Goal: Task Accomplishment & Management: Complete application form

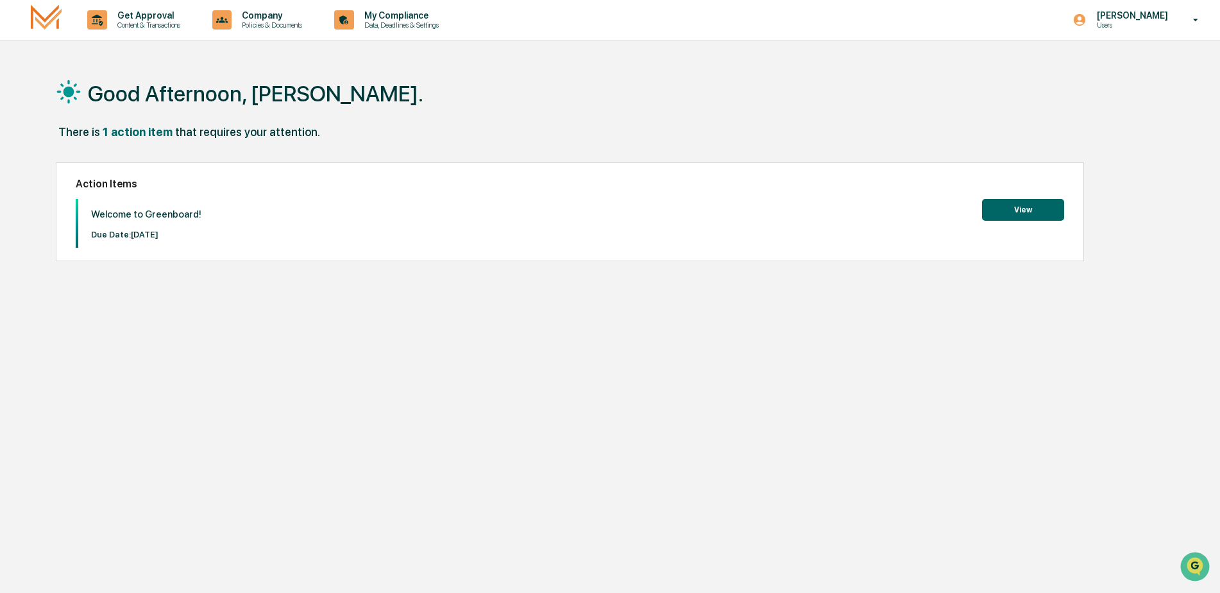
click at [1006, 212] on button "View" at bounding box center [1023, 210] width 82 height 22
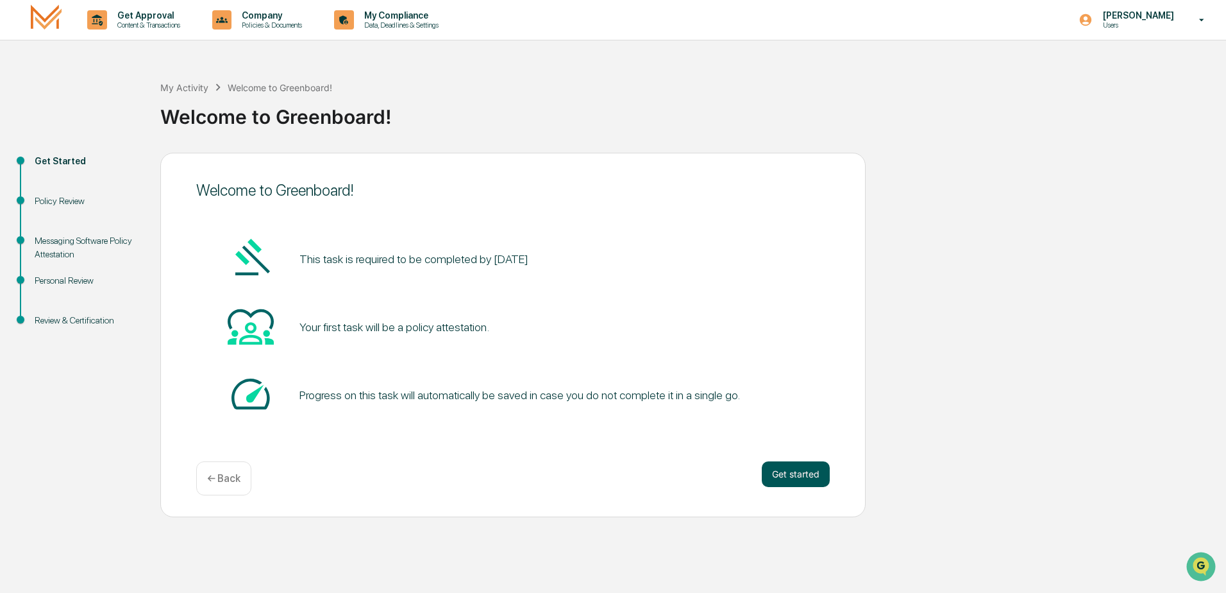
click at [791, 464] on button "Get started" at bounding box center [796, 474] width 68 height 26
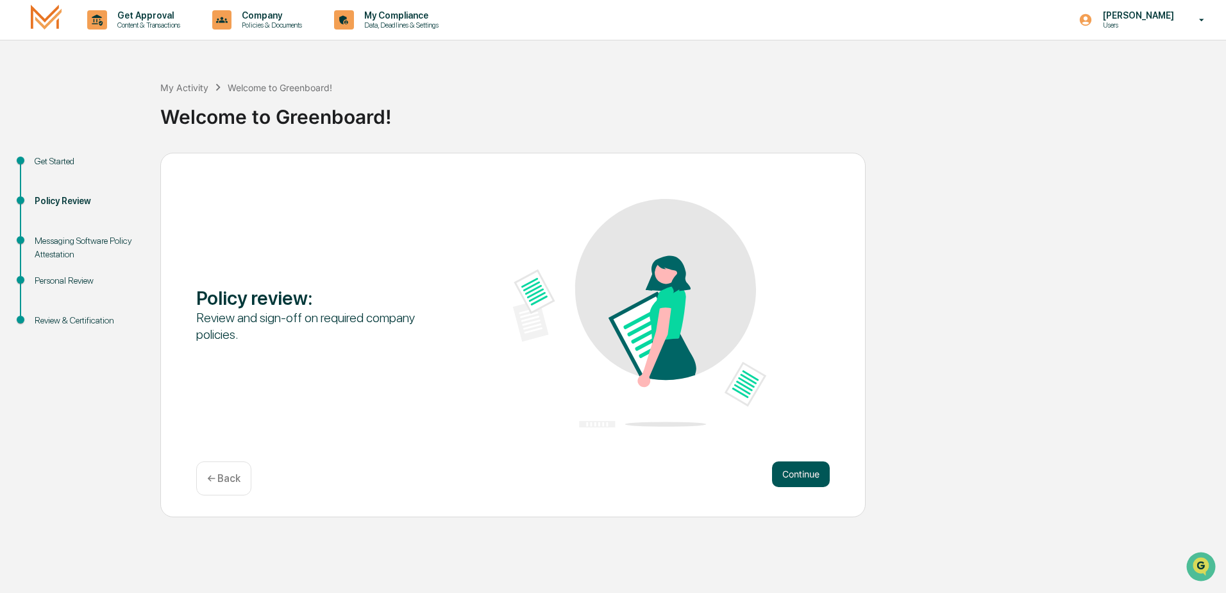
click at [807, 462] on button "Continue" at bounding box center [801, 474] width 58 height 26
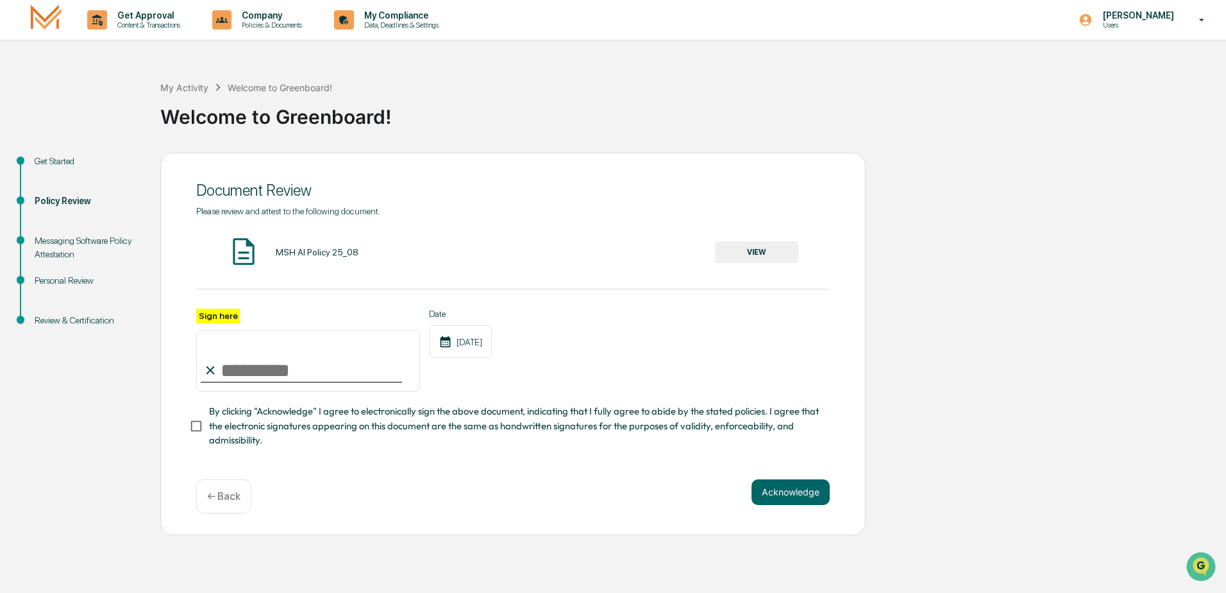
click at [247, 367] on input "Sign here" at bounding box center [308, 361] width 224 height 62
type input "**********"
click at [246, 253] on img at bounding box center [244, 251] width 32 height 32
click at [737, 251] on button "VIEW" at bounding box center [756, 252] width 83 height 22
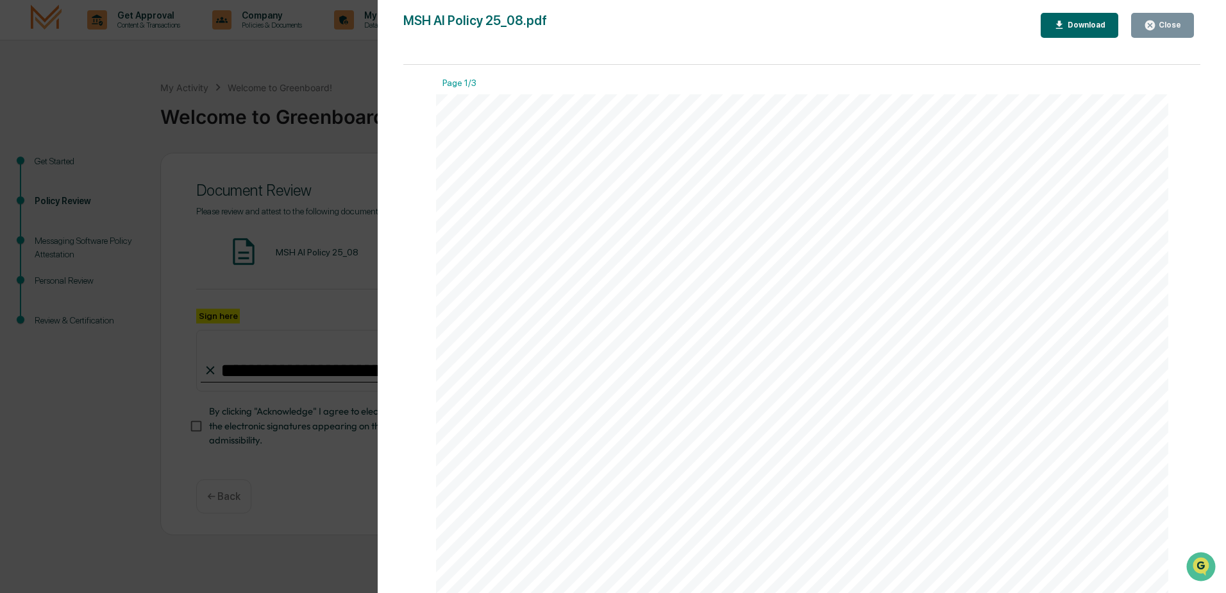
click at [1074, 22] on div "Download" at bounding box center [1085, 25] width 40 height 9
click at [770, 179] on div at bounding box center [802, 568] width 732 height 948
drag, startPoint x: 767, startPoint y: 175, endPoint x: 647, endPoint y: 142, distance: 124.5
click at [647, 142] on div "AI Policy Generative Artificial Intelligence [PERSON_NAME] & Co., Member FINRA/…" at bounding box center [802, 568] width 733 height 948
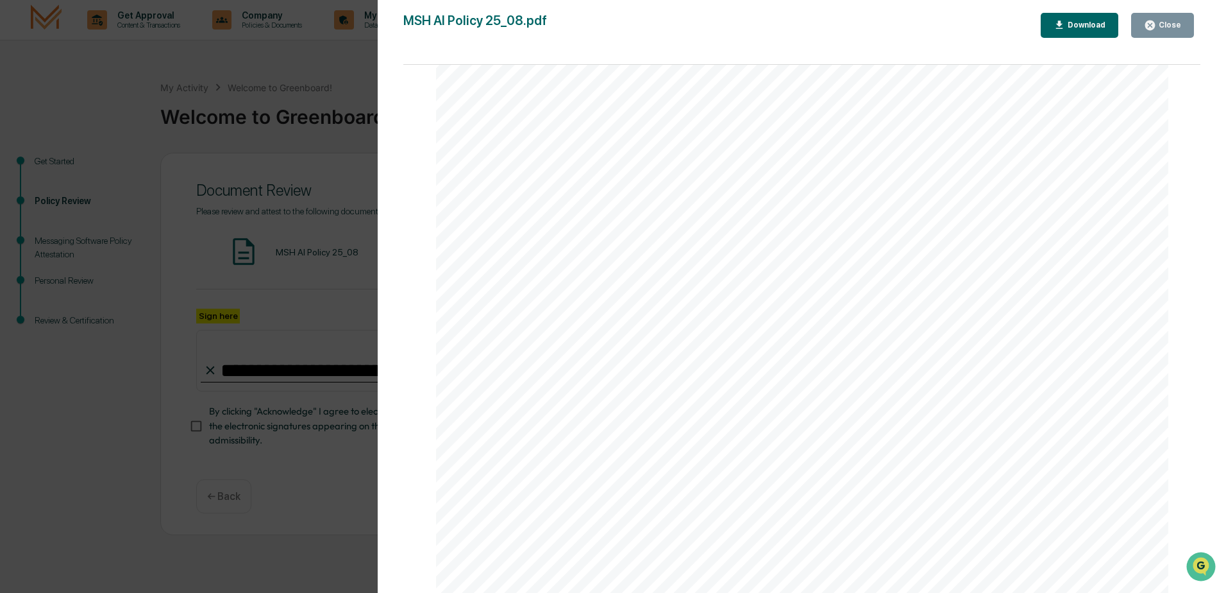
click at [1160, 20] on div "Close" at bounding box center [1162, 25] width 37 height 12
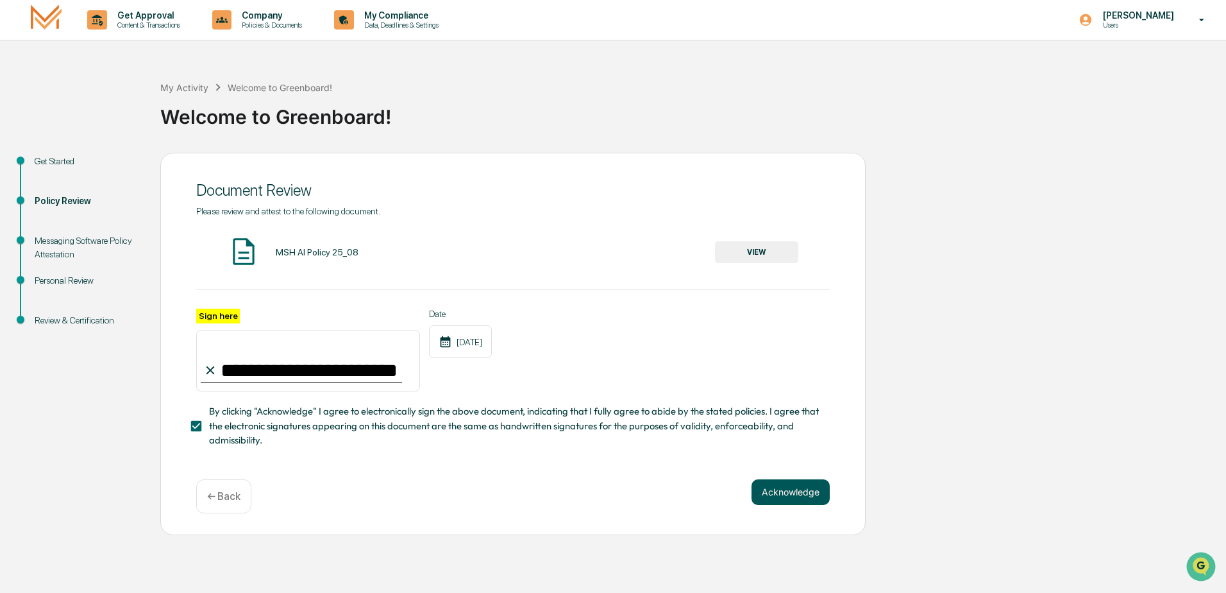
click at [784, 491] on button "Acknowledge" at bounding box center [791, 492] width 78 height 26
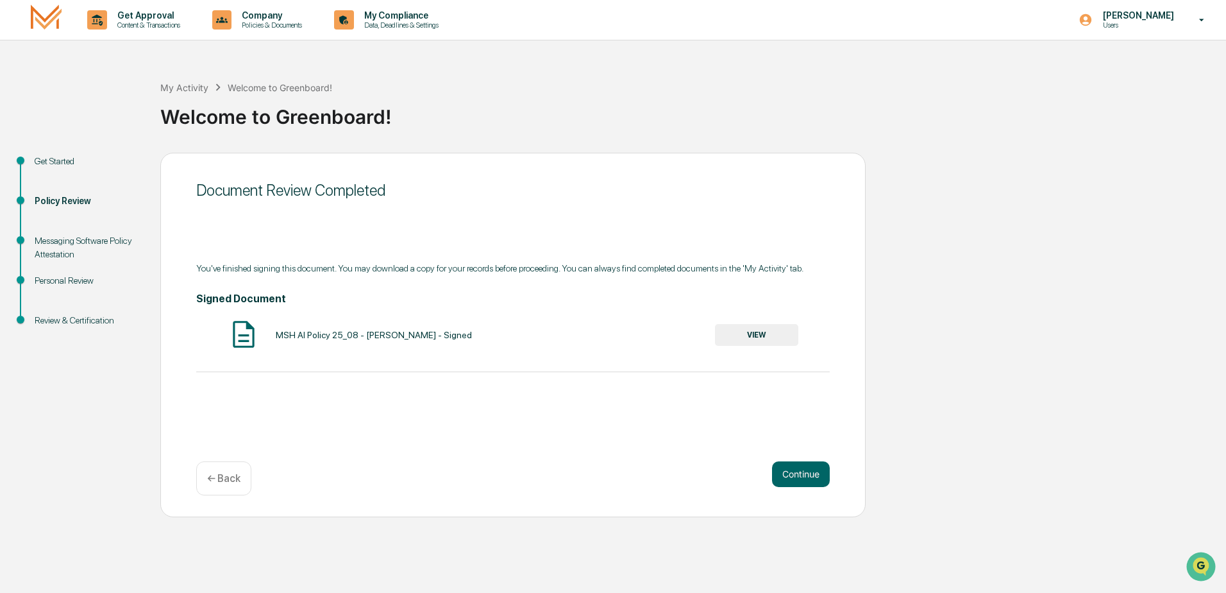
click at [759, 330] on button "VIEW" at bounding box center [756, 335] width 83 height 22
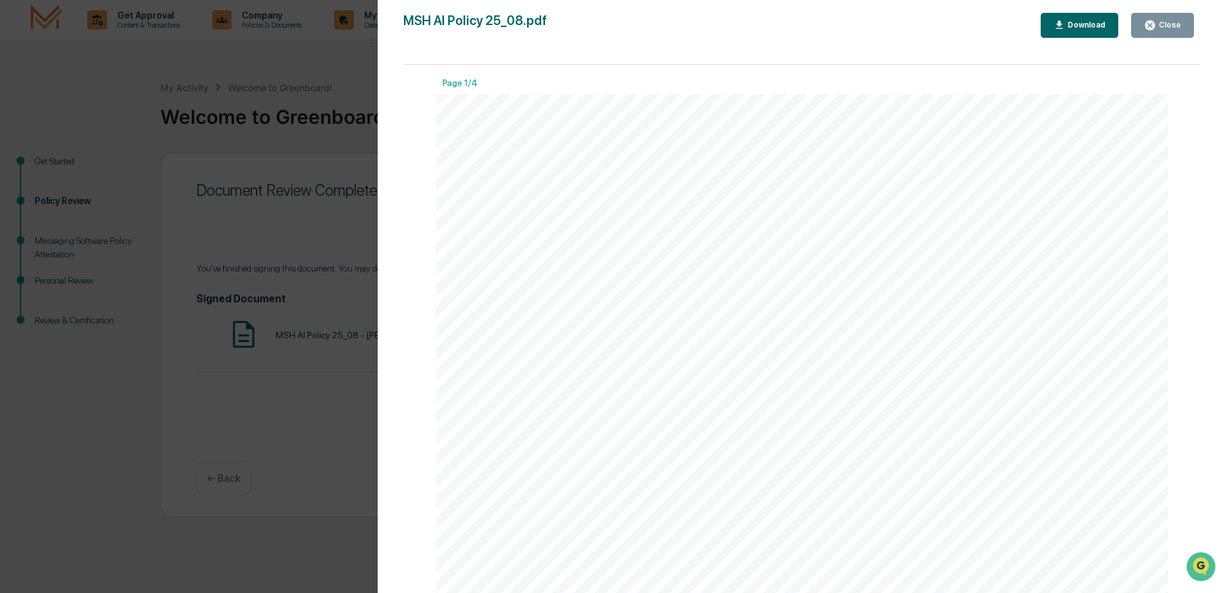
click at [1081, 20] on div "Download" at bounding box center [1080, 25] width 53 height 12
drag, startPoint x: 1172, startPoint y: 24, endPoint x: 1155, endPoint y: 24, distance: 17.3
click at [1170, 24] on div "Close" at bounding box center [1168, 25] width 25 height 9
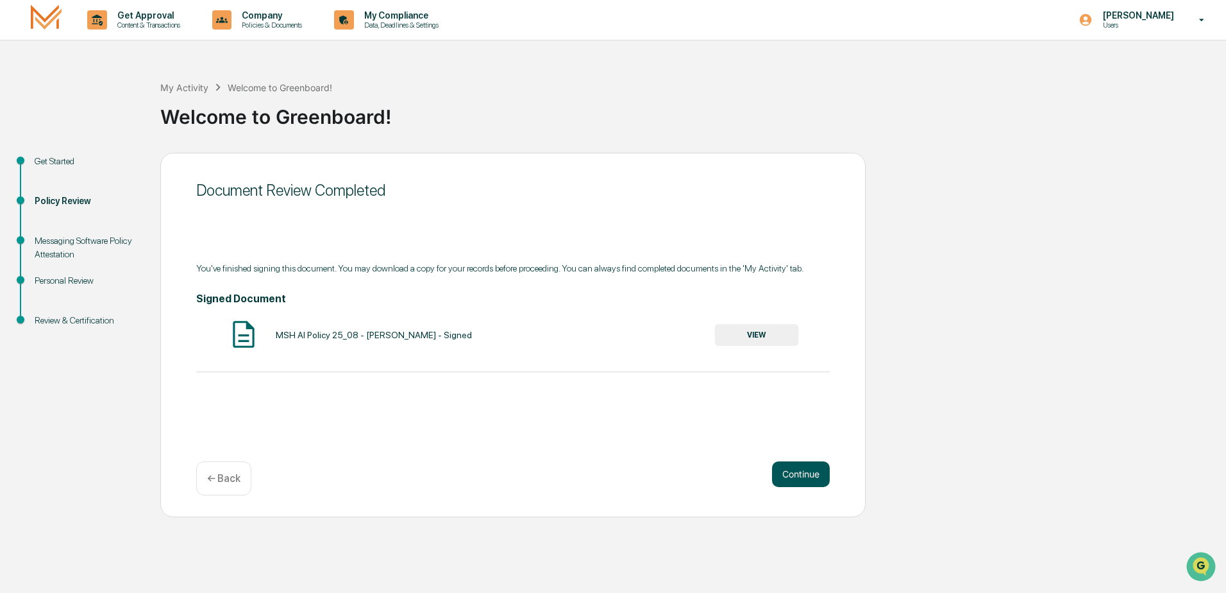
click at [809, 471] on button "Continue" at bounding box center [801, 474] width 58 height 26
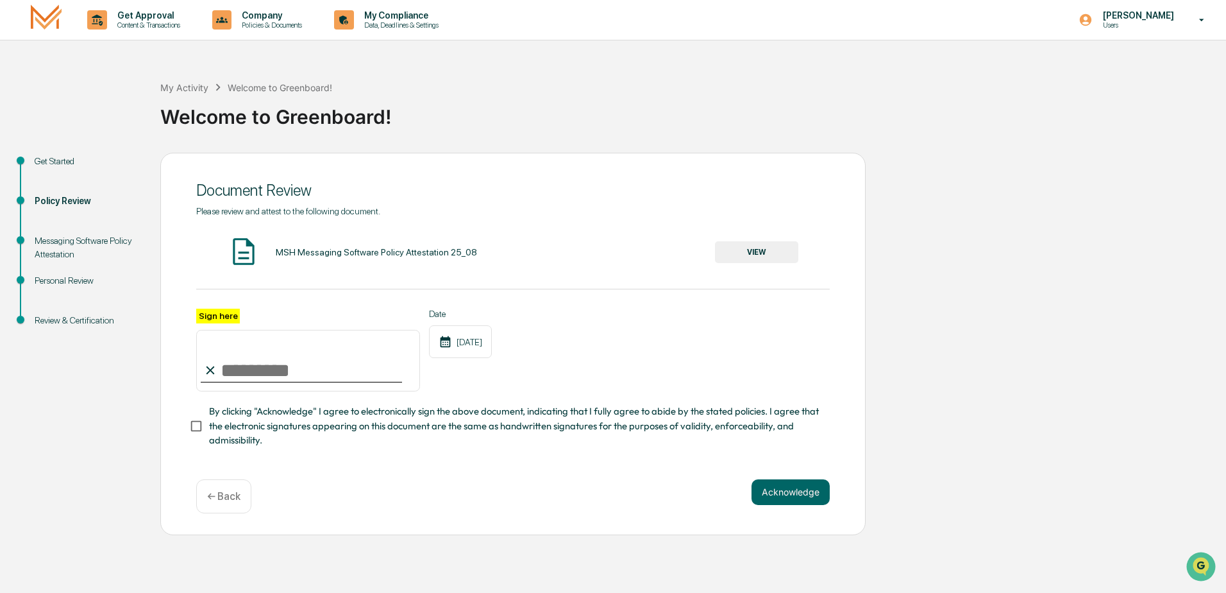
click at [754, 246] on button "VIEW" at bounding box center [756, 252] width 83 height 22
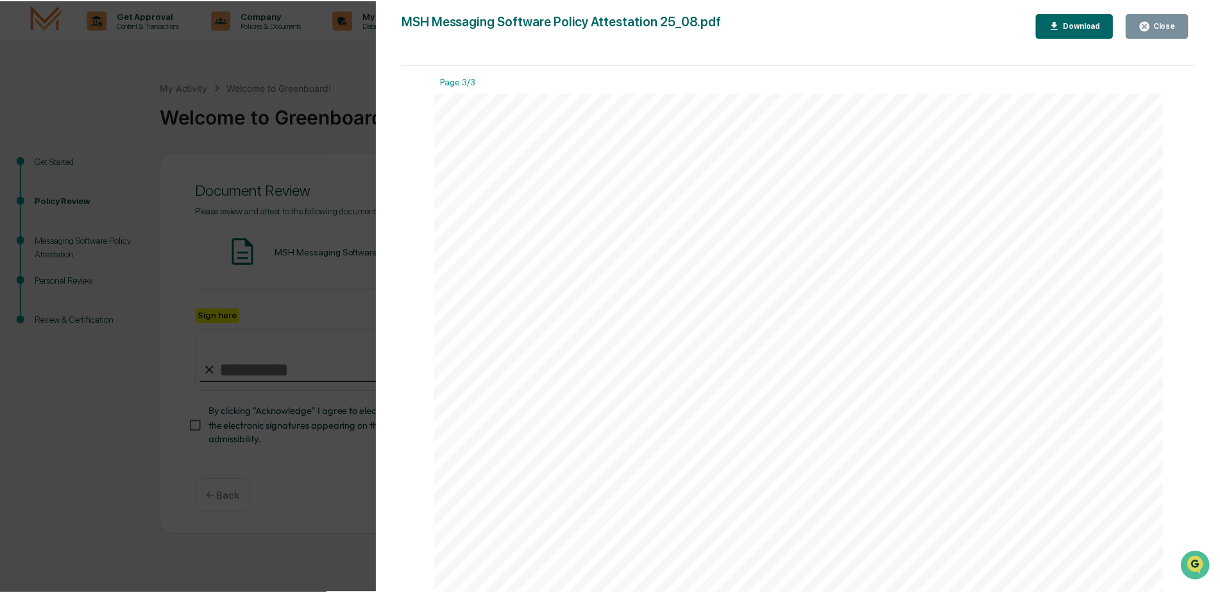
scroll to position [1988, 0]
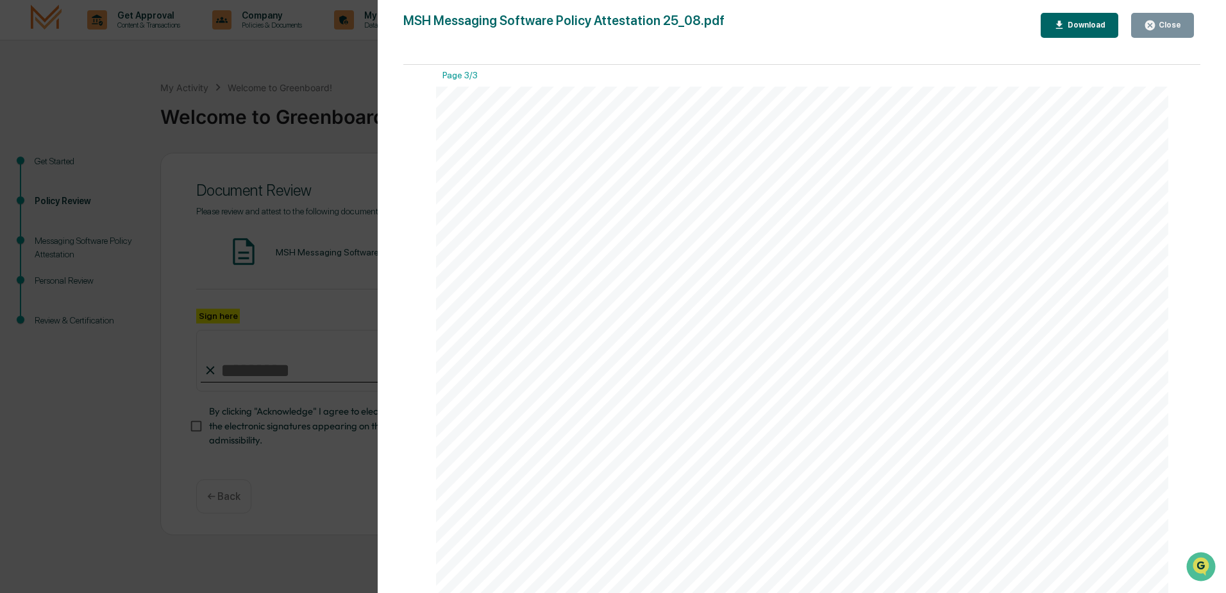
drag, startPoint x: 936, startPoint y: 89, endPoint x: 1124, endPoint y: 26, distance: 198.1
click at [1051, 53] on div "MSH Messaging Software Policy Attestation 25_08.pdf Close Download Page 1/3 Mes…" at bounding box center [801, 309] width 797 height 593
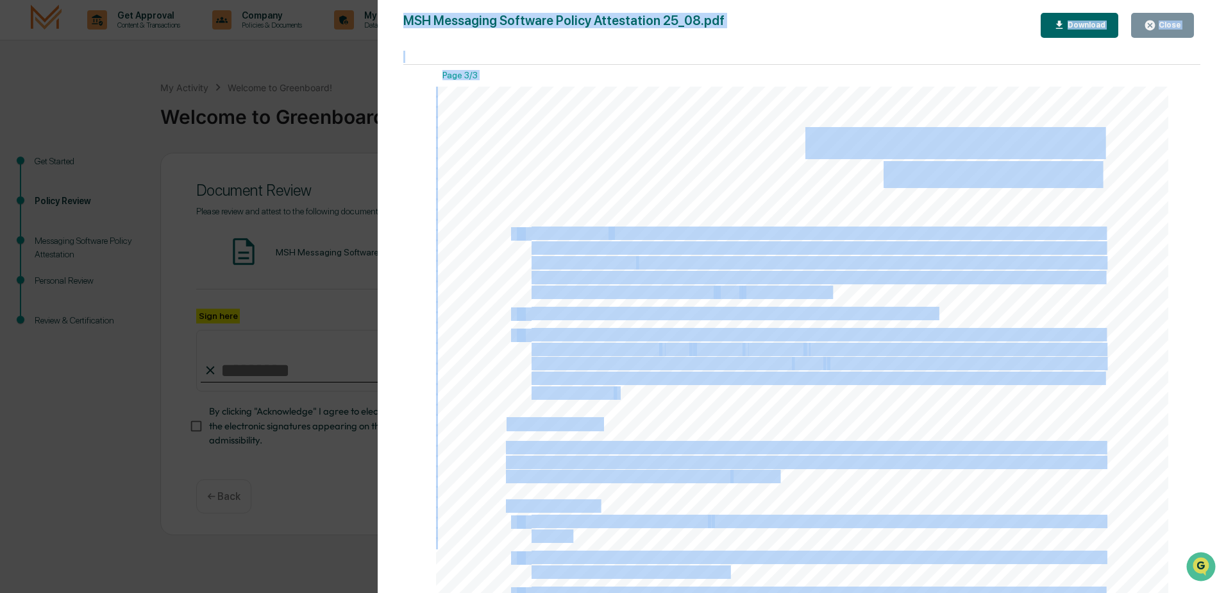
drag, startPoint x: 1124, startPoint y: 26, endPoint x: 1167, endPoint y: 24, distance: 42.4
click at [1168, 24] on div "Close" at bounding box center [1168, 25] width 25 height 9
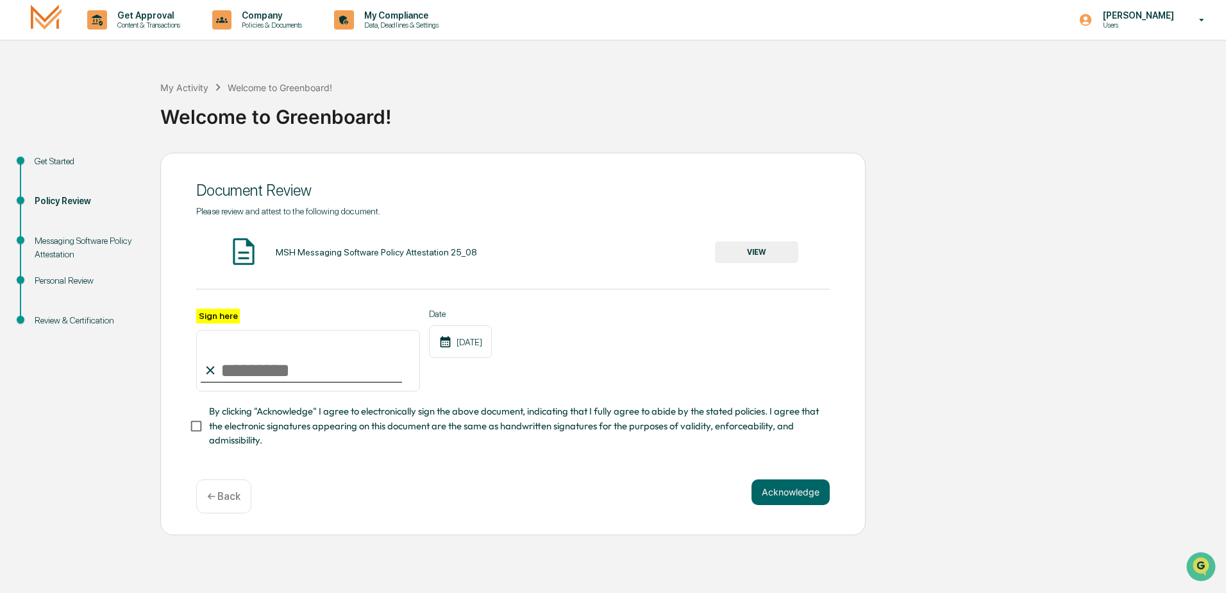
click at [296, 366] on input "Sign here" at bounding box center [308, 361] width 224 height 62
type input "**********"
click at [786, 497] on button "Acknowledge" at bounding box center [791, 492] width 78 height 26
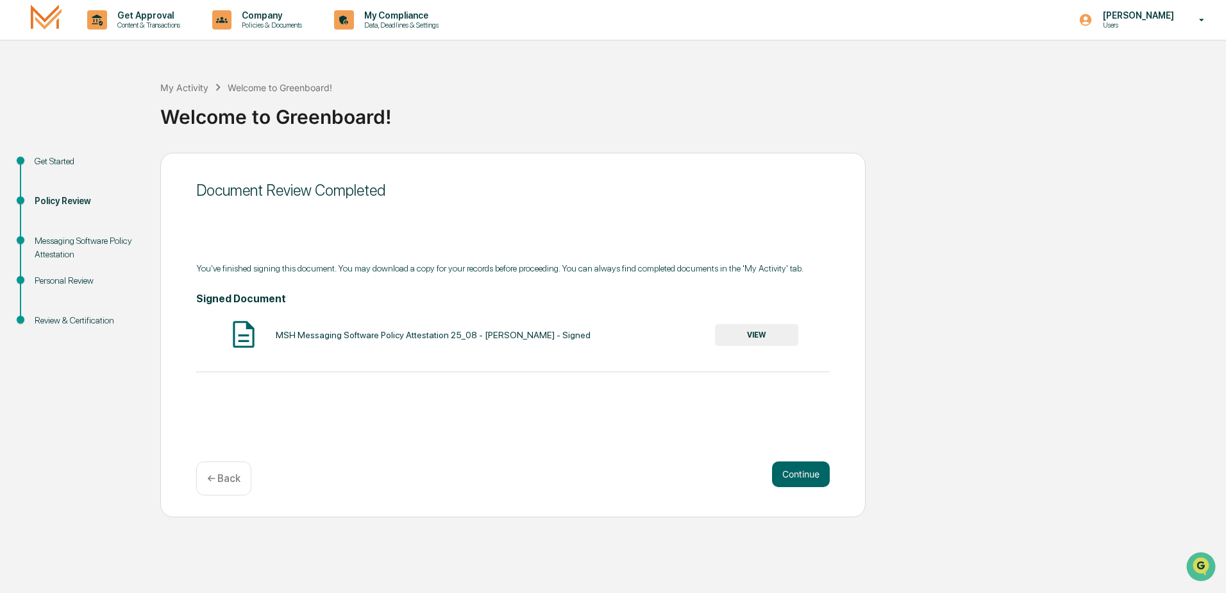
click at [765, 326] on button "VIEW" at bounding box center [756, 335] width 83 height 22
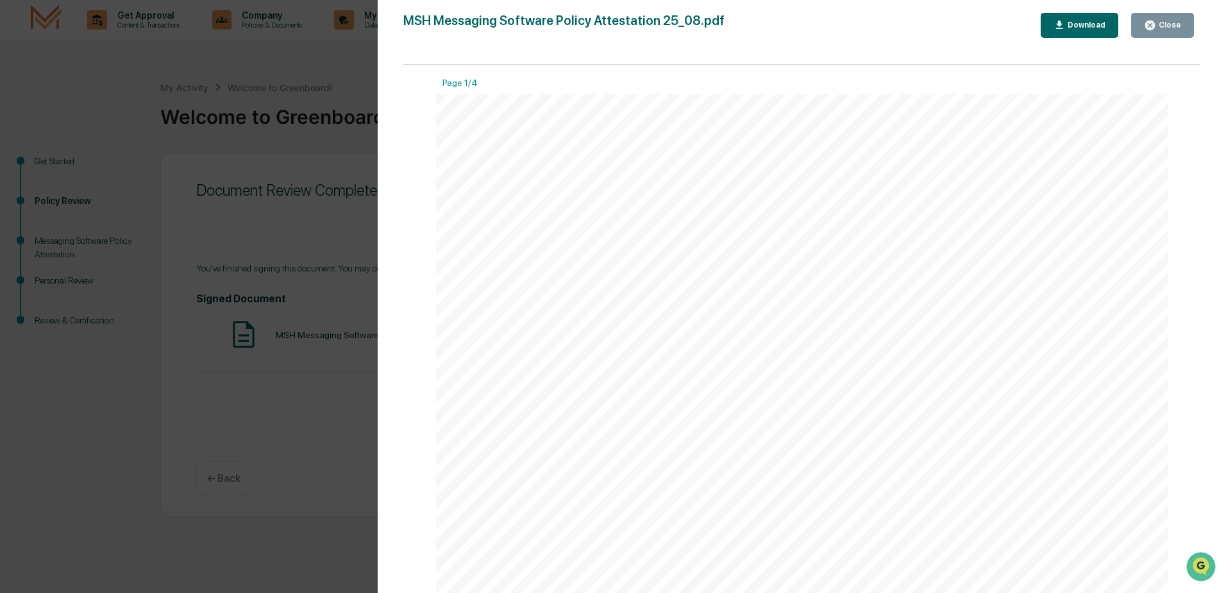
click at [1071, 19] on div "Download" at bounding box center [1080, 25] width 53 height 12
click at [1158, 28] on div "Close" at bounding box center [1168, 25] width 25 height 9
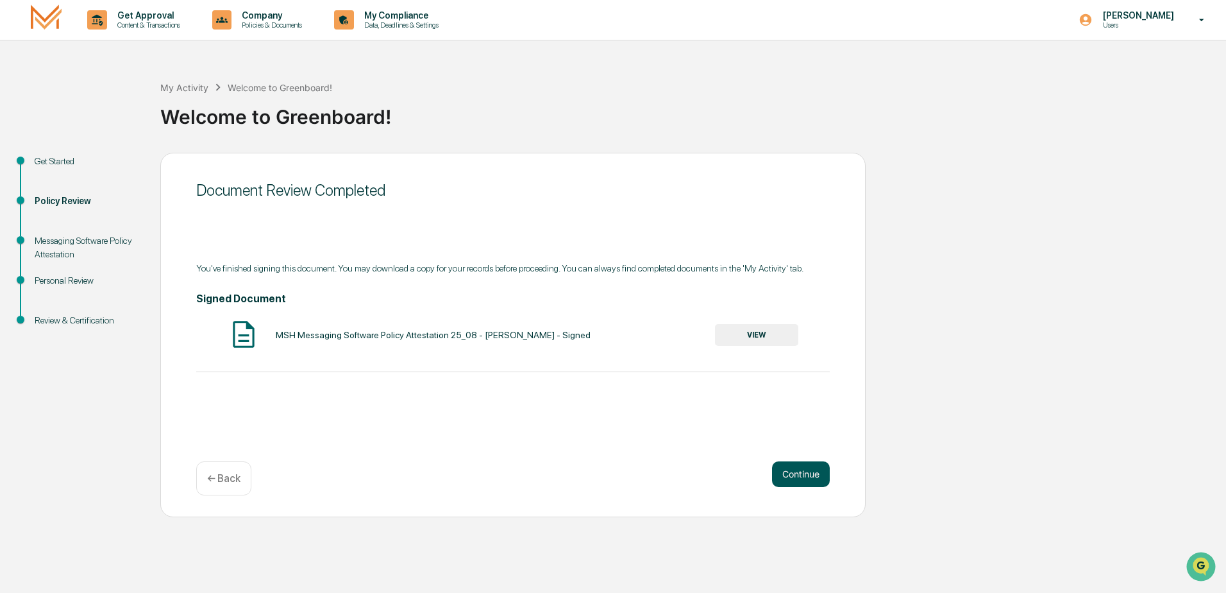
click at [790, 475] on button "Continue" at bounding box center [801, 474] width 58 height 26
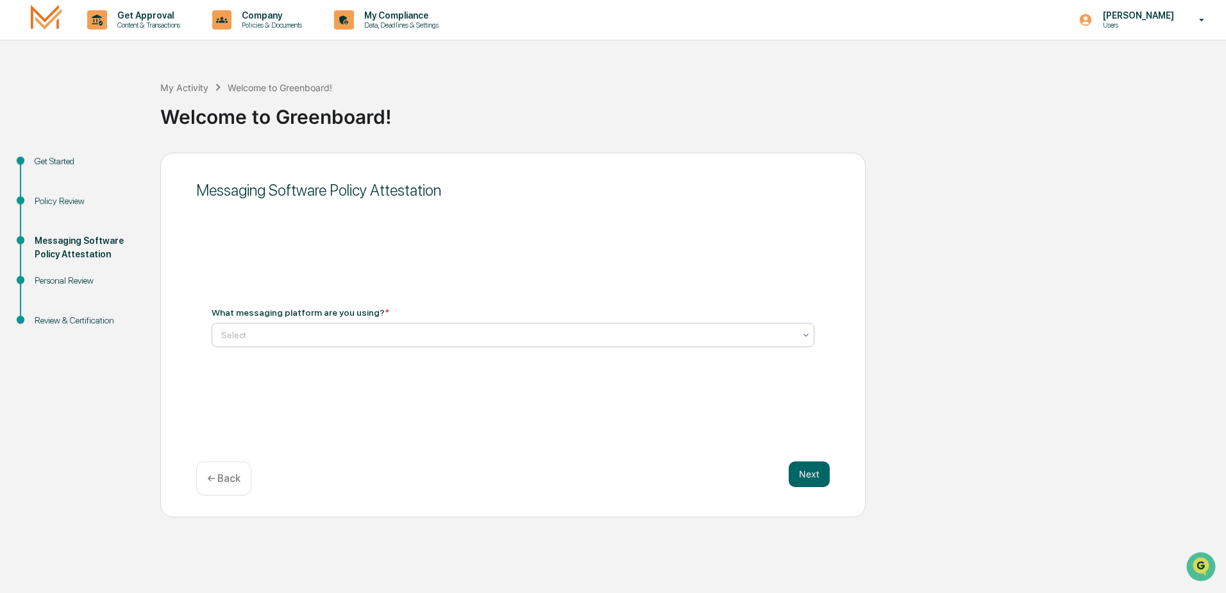
click at [373, 337] on div at bounding box center [507, 334] width 573 height 13
click at [226, 476] on p "← Back" at bounding box center [223, 478] width 33 height 12
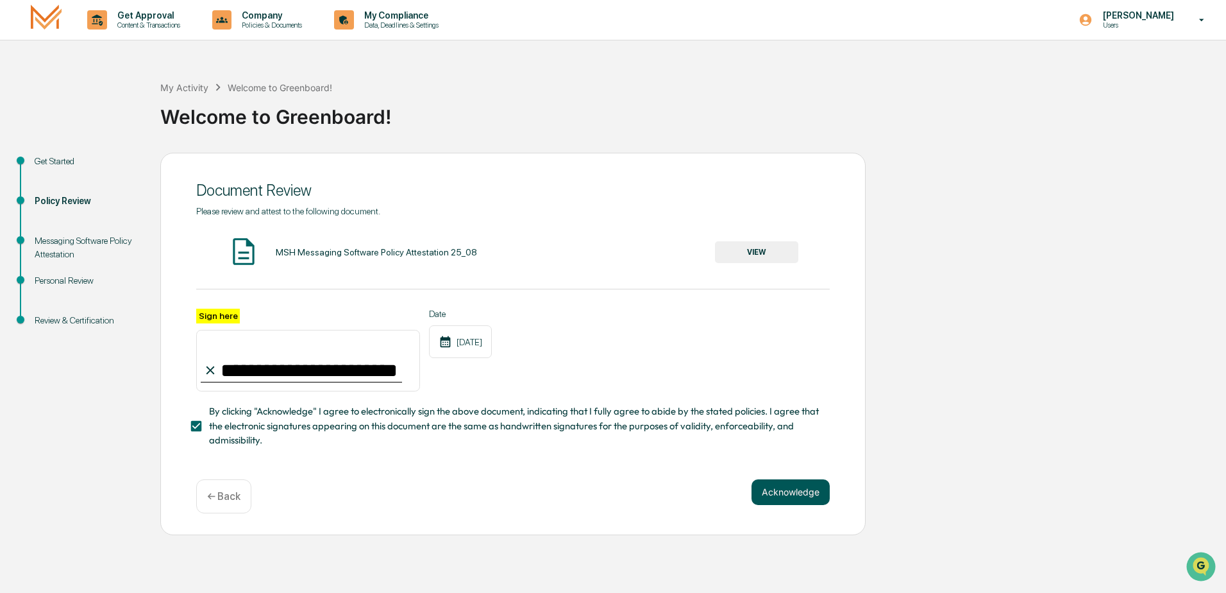
click at [791, 493] on button "Acknowledge" at bounding box center [791, 492] width 78 height 26
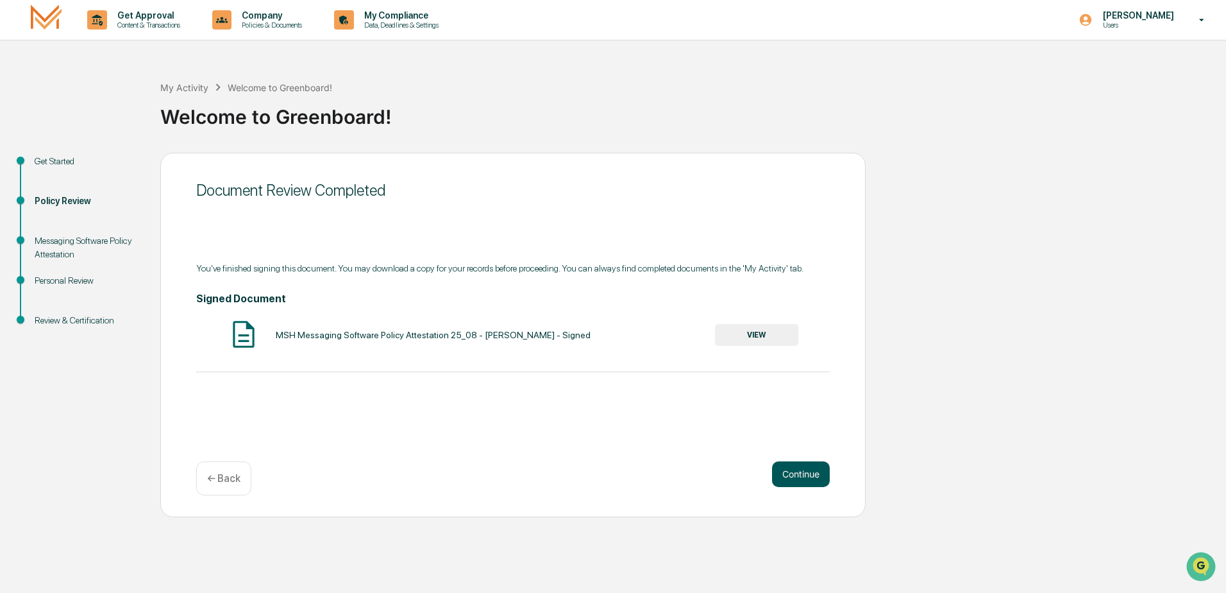
click at [789, 467] on button "Continue" at bounding box center [801, 474] width 58 height 26
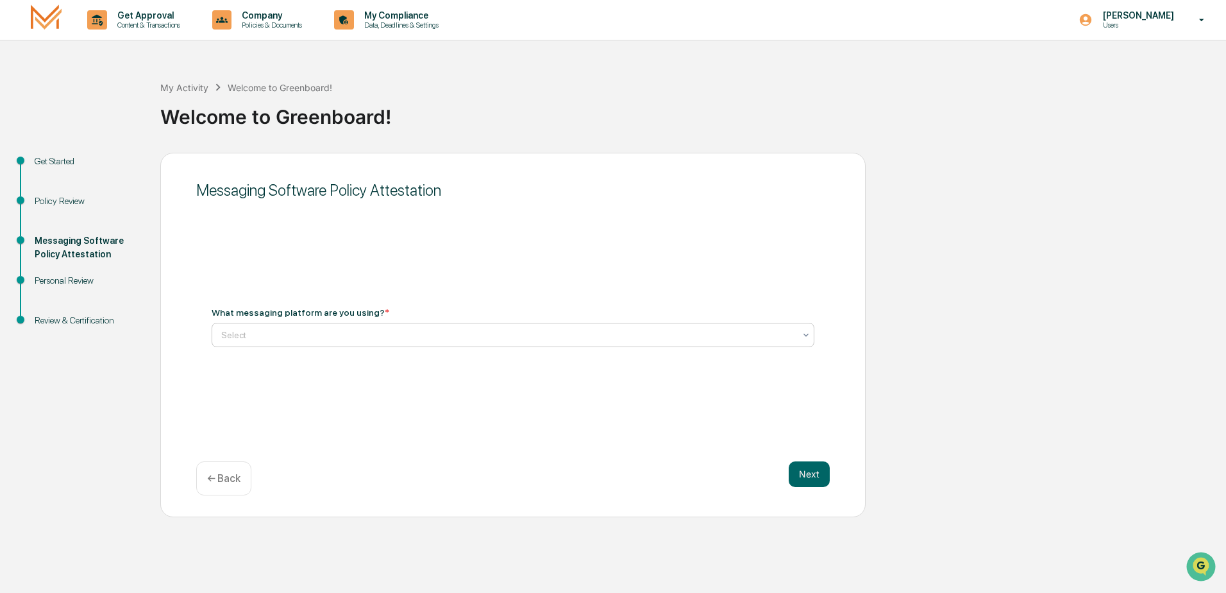
click at [505, 339] on div at bounding box center [507, 334] width 573 height 13
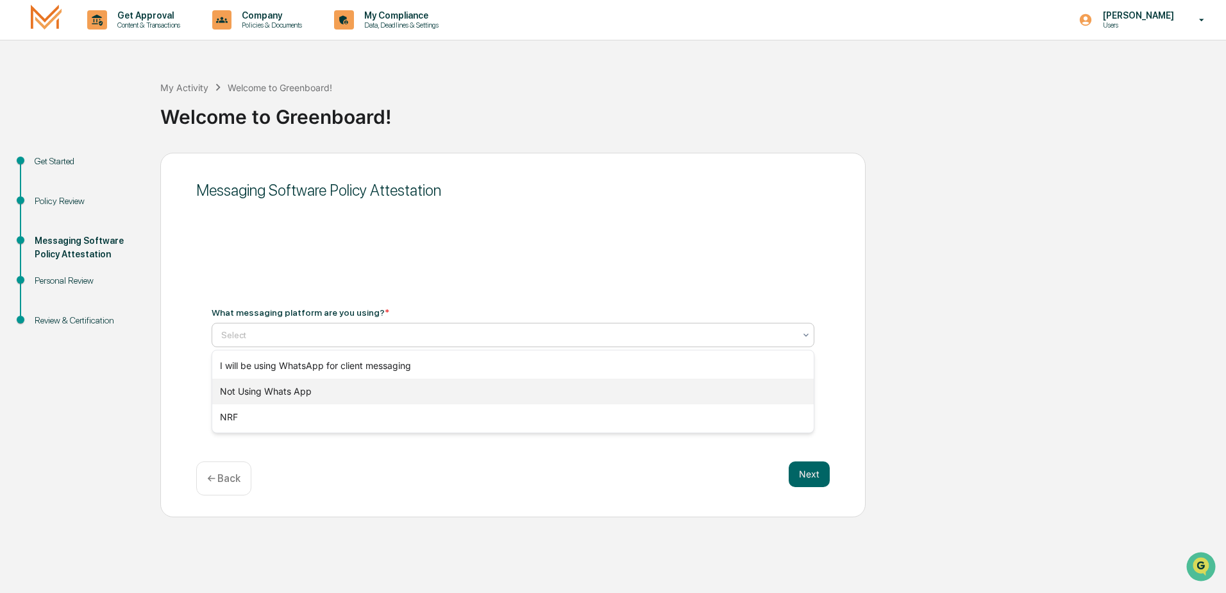
click at [314, 395] on div "Not Using Whats App" at bounding box center [513, 391] width 602 height 26
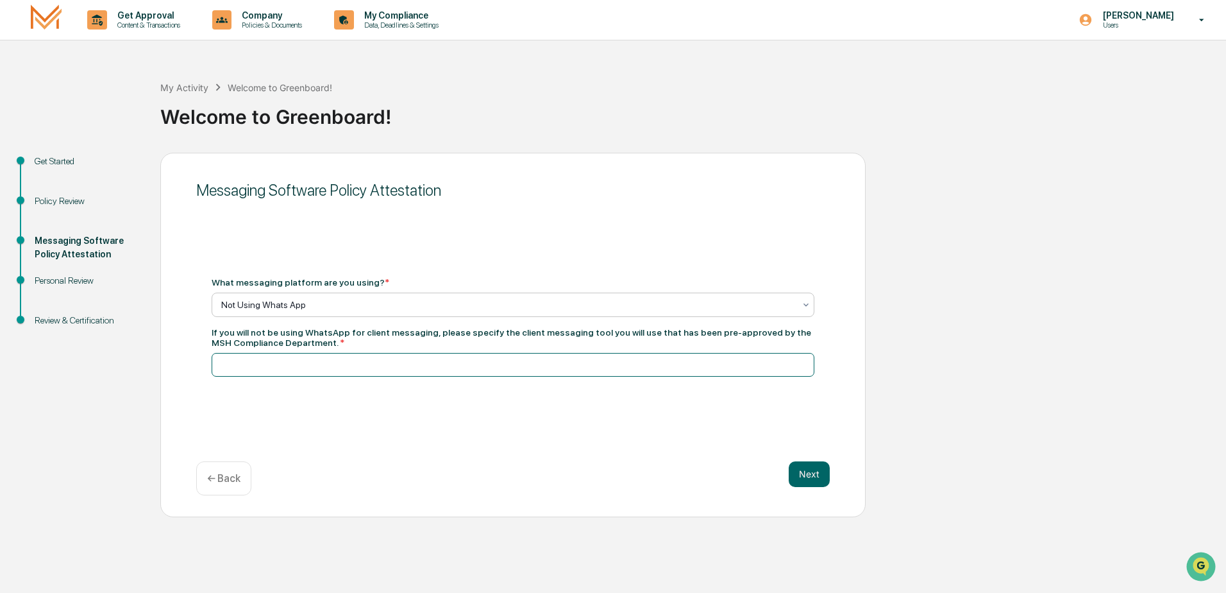
click at [333, 364] on input at bounding box center [513, 365] width 603 height 24
type input "**********"
click at [820, 469] on button "Next" at bounding box center [809, 474] width 41 height 26
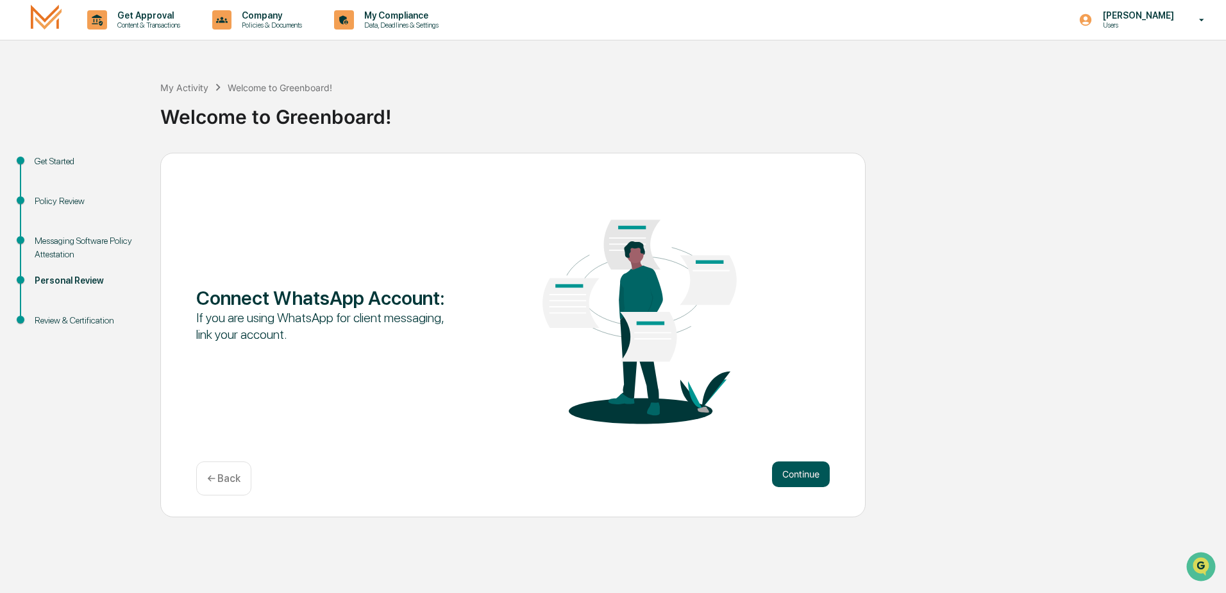
click at [781, 469] on button "Continue" at bounding box center [801, 474] width 58 height 26
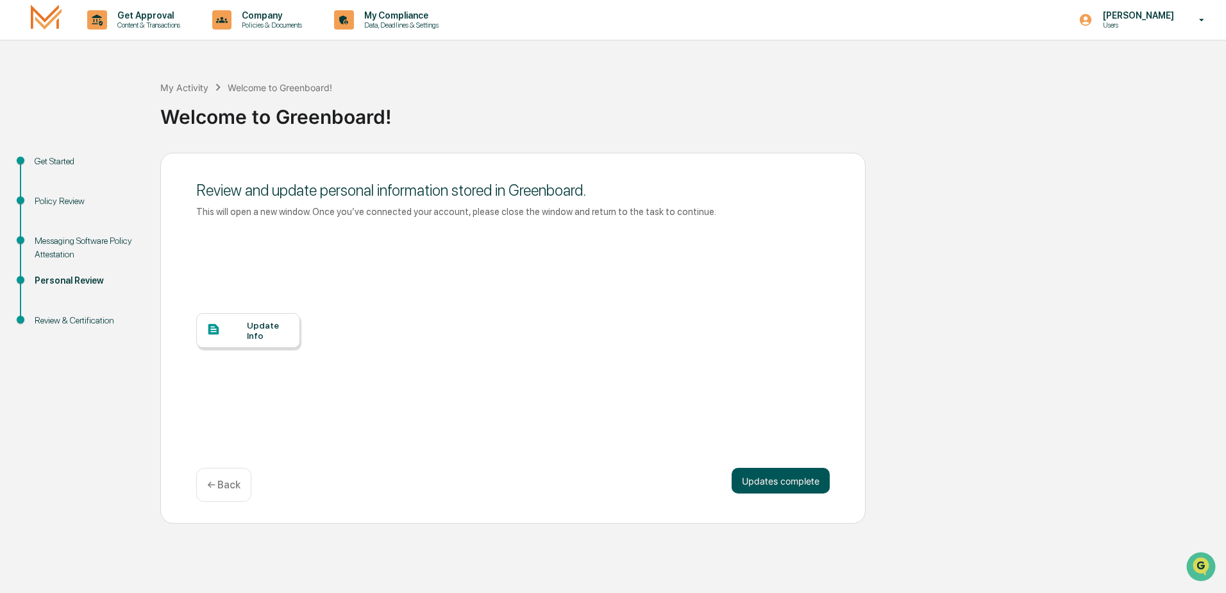
click at [761, 482] on button "Updates complete" at bounding box center [781, 480] width 98 height 26
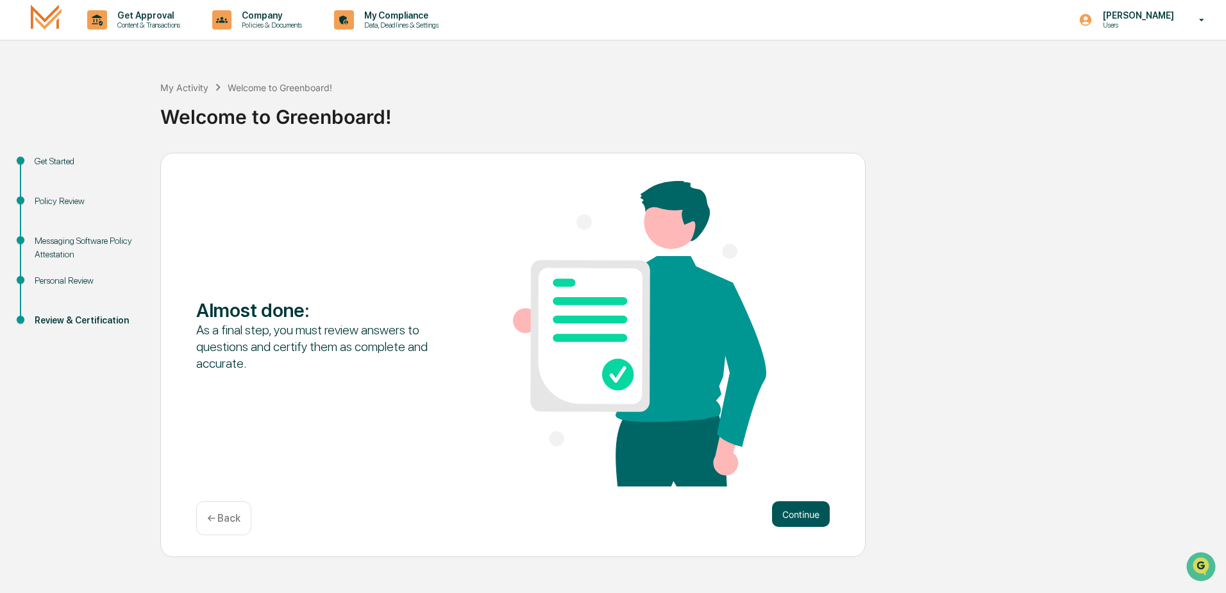
click at [798, 520] on button "Continue" at bounding box center [801, 514] width 58 height 26
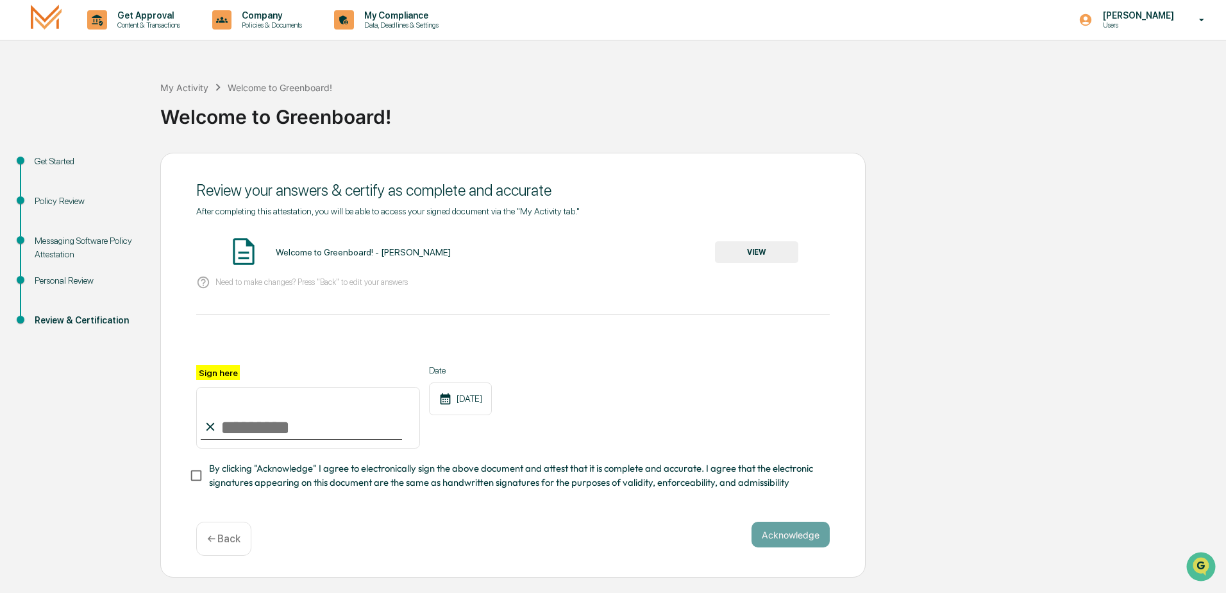
click at [251, 428] on input "Sign here" at bounding box center [308, 418] width 224 height 62
type input "**********"
click at [791, 534] on button "Acknowledge" at bounding box center [791, 534] width 78 height 26
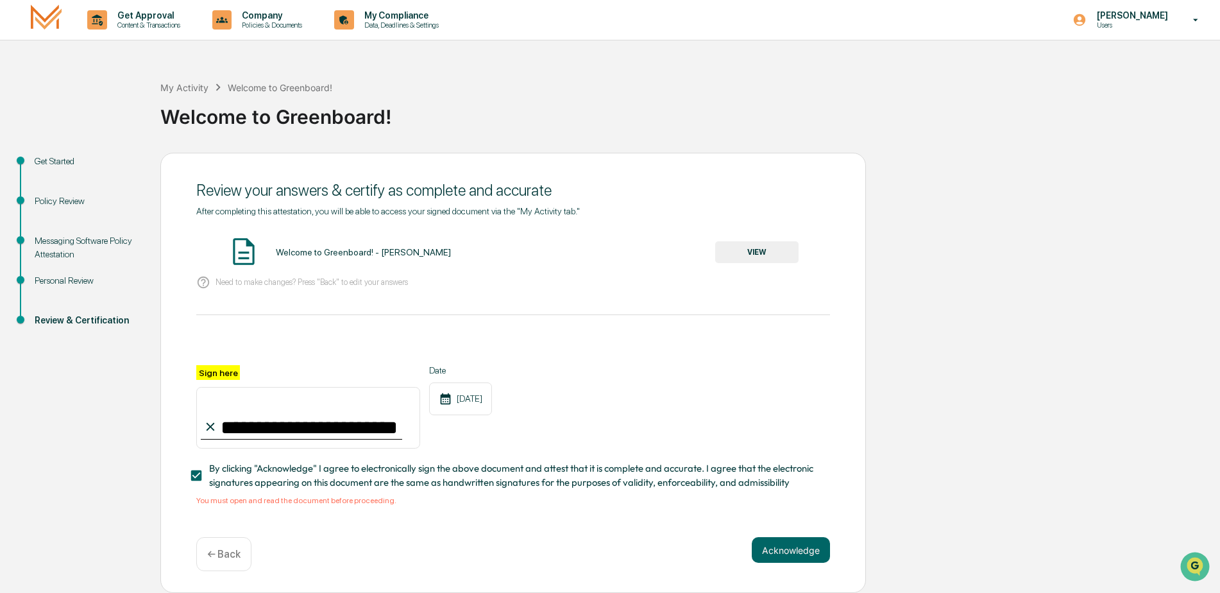
click at [762, 249] on button "VIEW" at bounding box center [756, 252] width 83 height 22
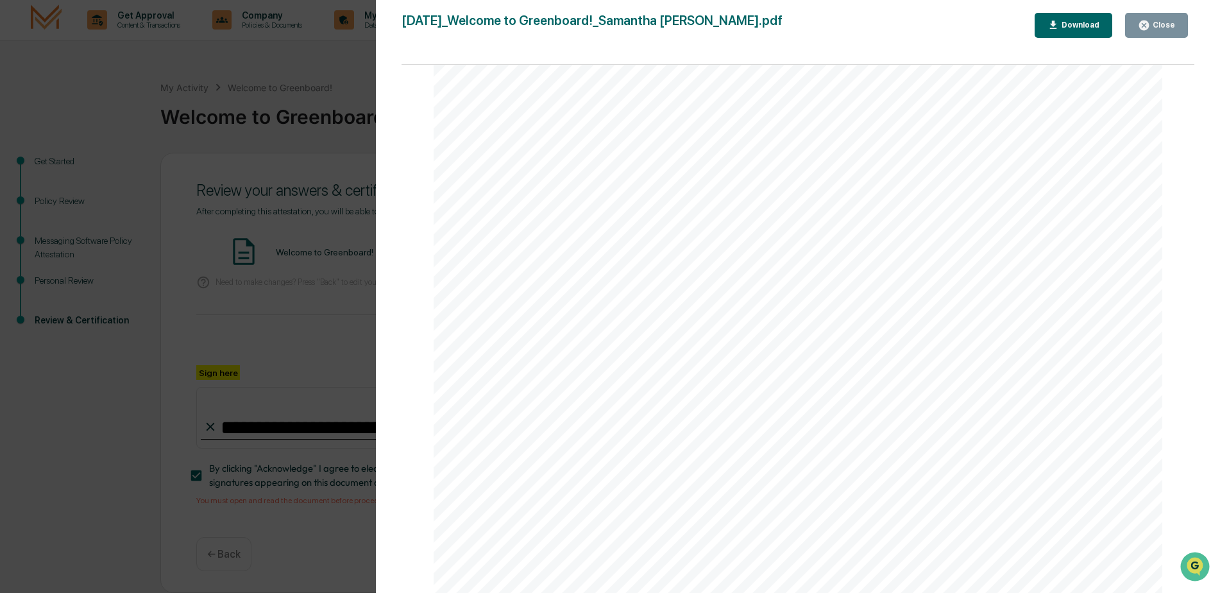
scroll to position [0, 0]
click at [1059, 28] on icon "button" at bounding box center [1053, 25] width 12 height 12
click at [1153, 21] on div "Close" at bounding box center [1162, 25] width 25 height 9
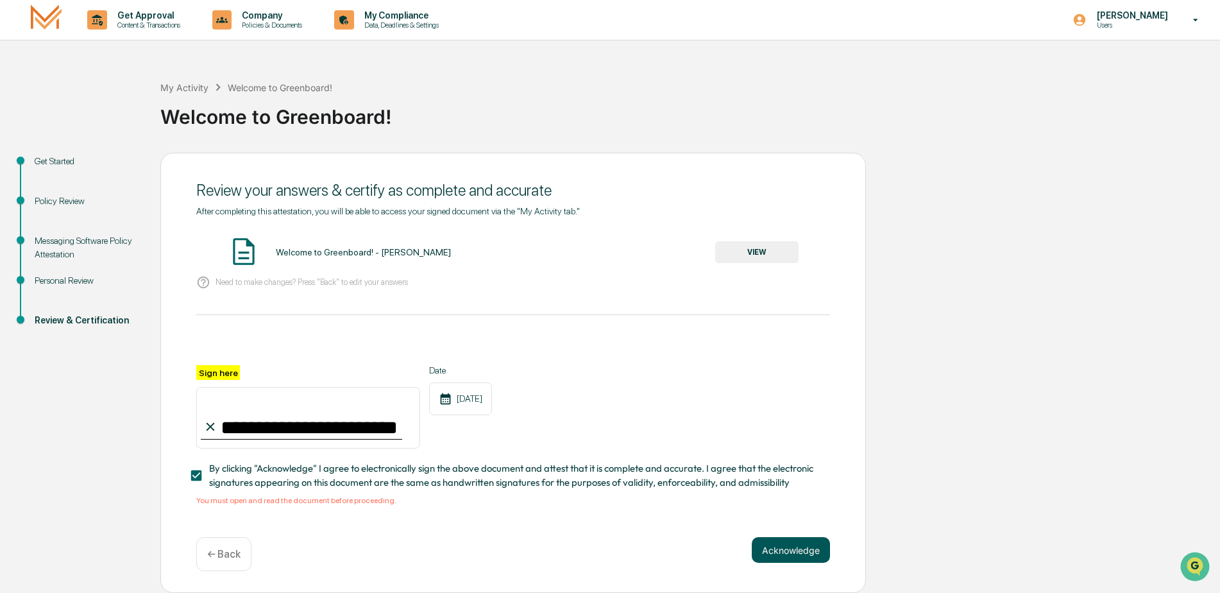
click at [801, 553] on button "Acknowledge" at bounding box center [791, 550] width 78 height 26
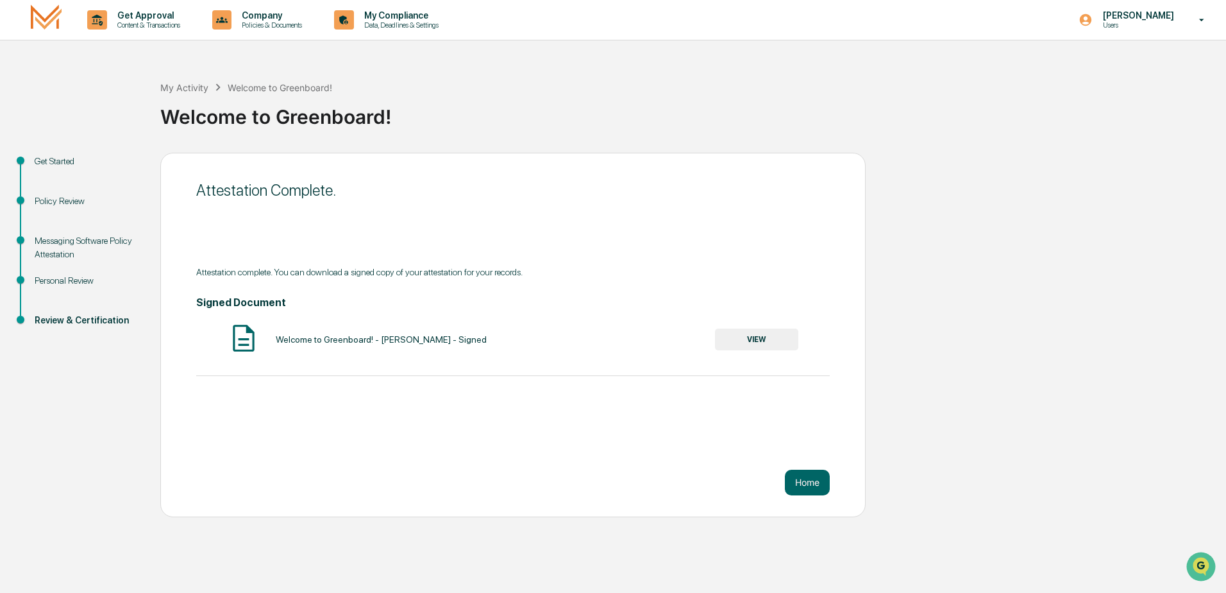
click at [771, 342] on button "VIEW" at bounding box center [756, 339] width 83 height 22
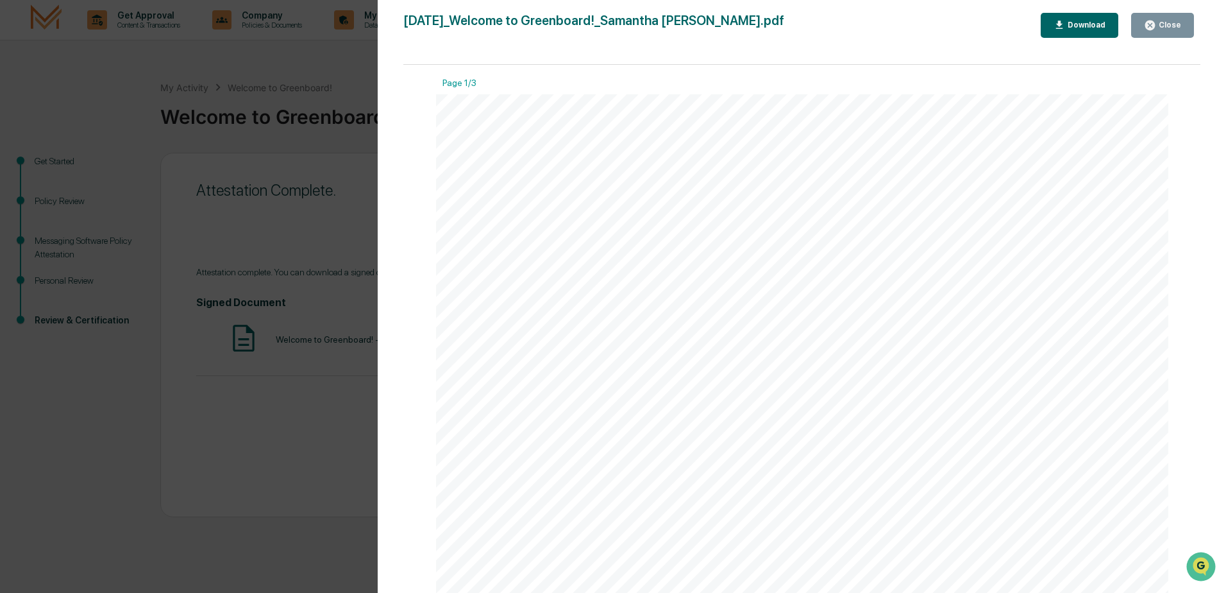
click at [1076, 21] on div "Download" at bounding box center [1085, 25] width 40 height 9
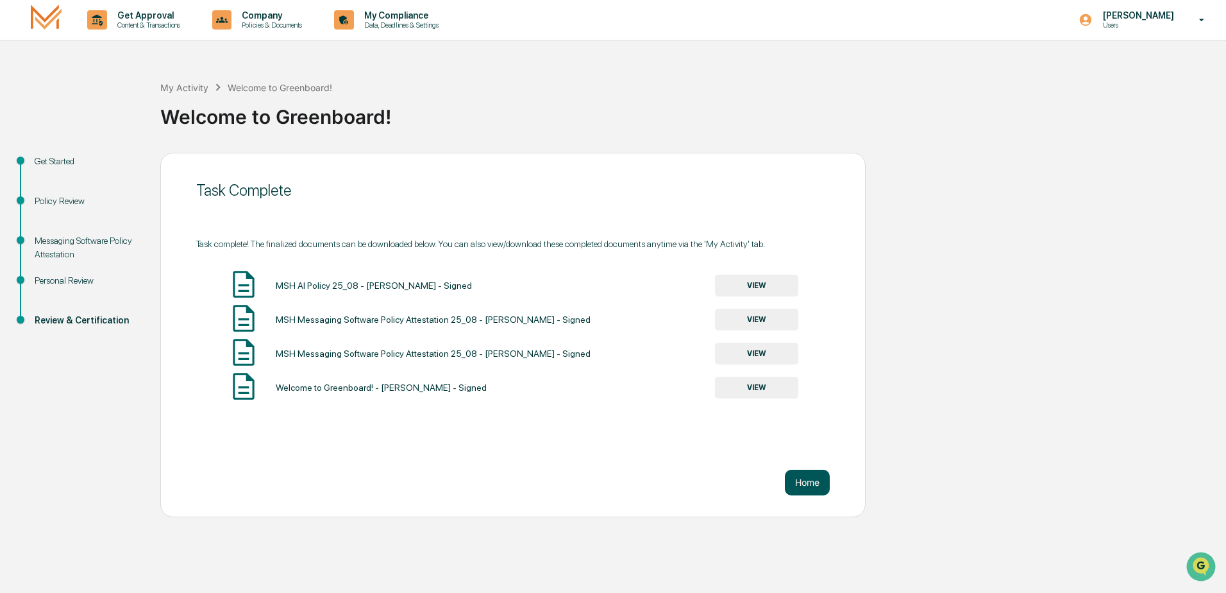
click at [802, 477] on button "Home" at bounding box center [807, 482] width 45 height 26
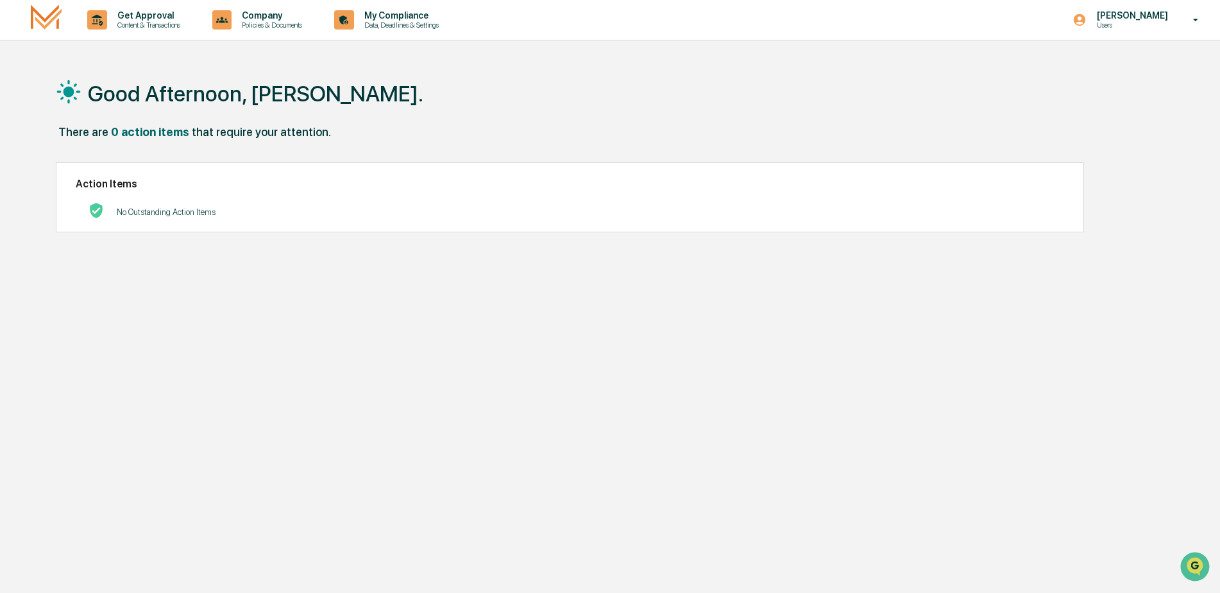
click at [49, 1] on link at bounding box center [54, 20] width 46 height 40
click at [49, 18] on img at bounding box center [46, 19] width 31 height 30
click at [409, 26] on p "Data, Deadlines & Settings" at bounding box center [399, 25] width 91 height 9
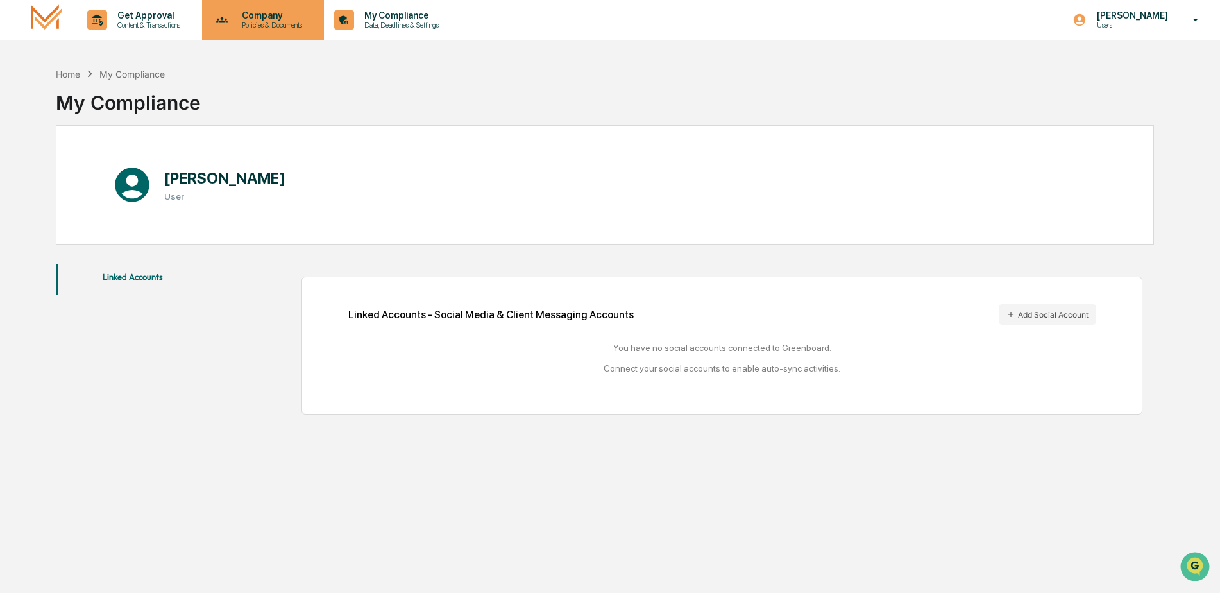
click at [278, 22] on p "Policies & Documents" at bounding box center [270, 25] width 77 height 9
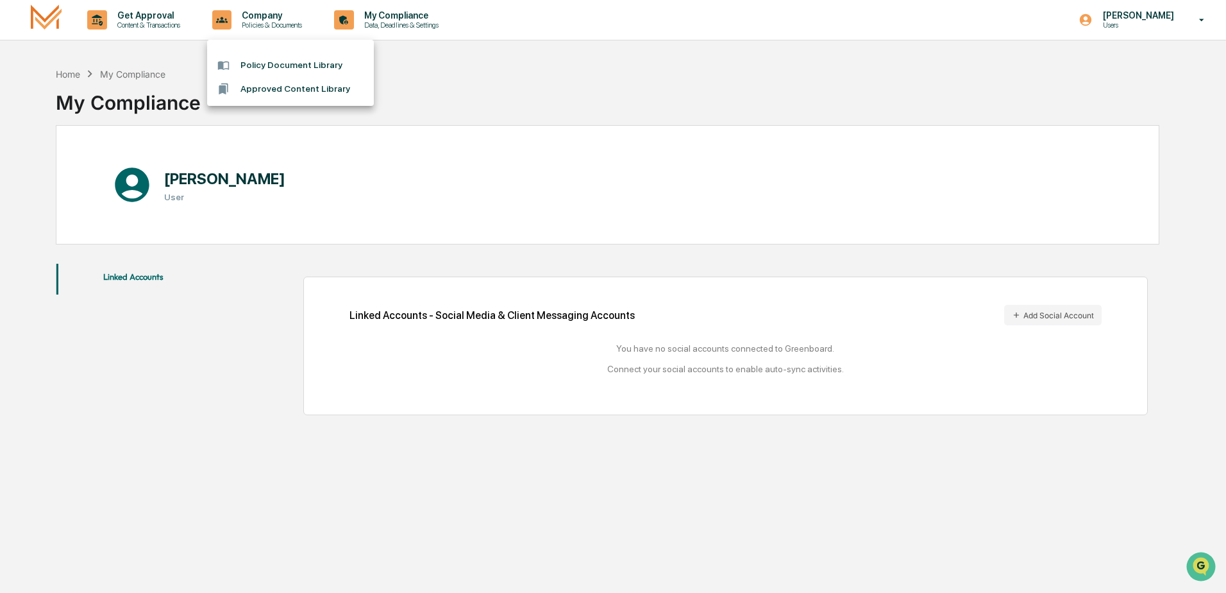
click at [147, 21] on div at bounding box center [613, 296] width 1226 height 593
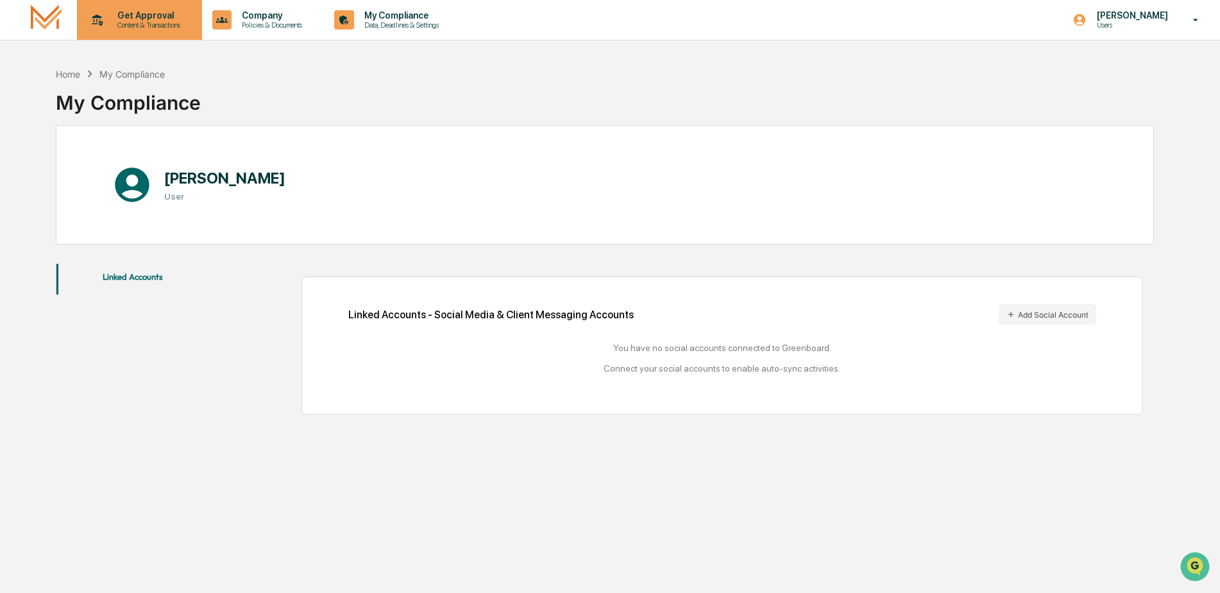
click at [116, 15] on p "Get Approval" at bounding box center [147, 15] width 80 height 10
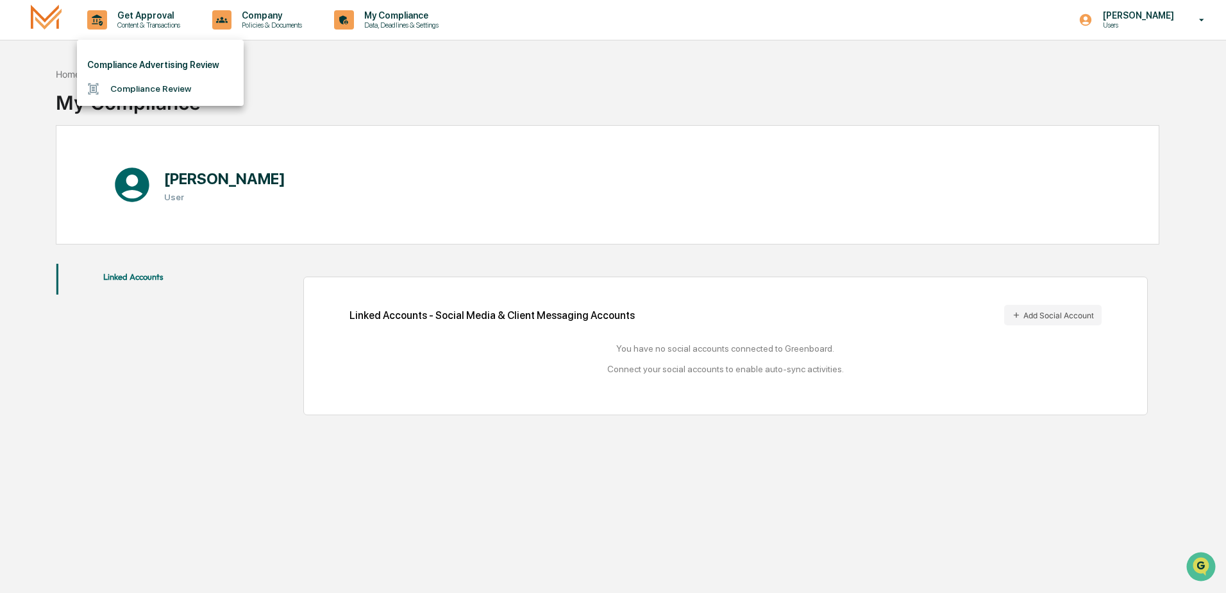
click at [417, 19] on div at bounding box center [613, 296] width 1226 height 593
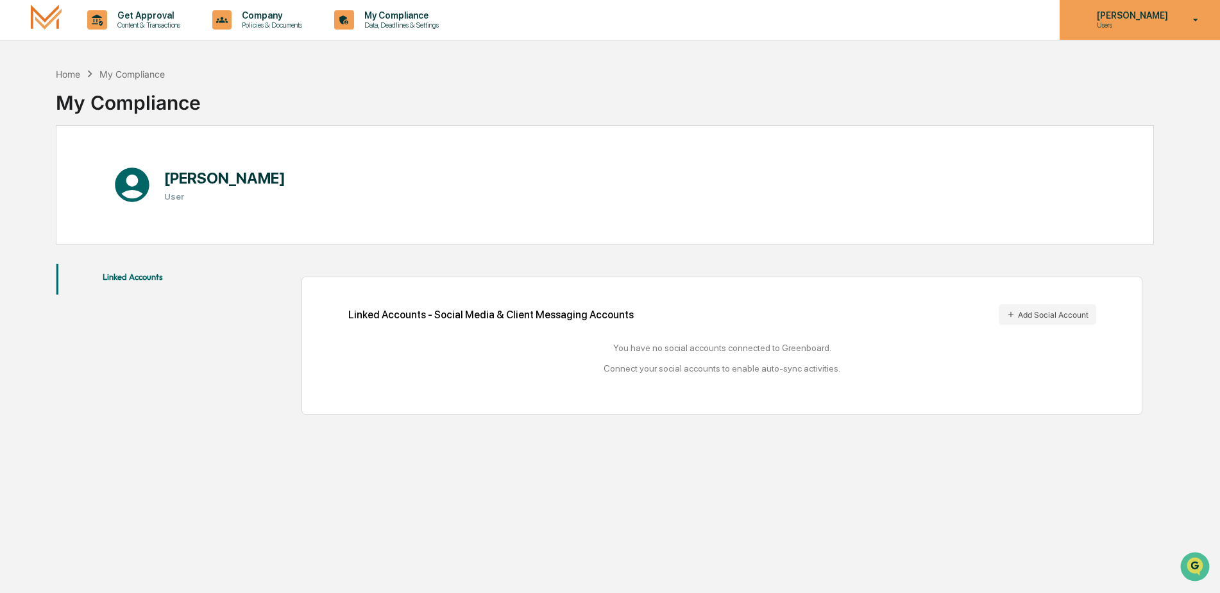
click at [1155, 9] on div "[PERSON_NAME] Users" at bounding box center [1139, 20] width 160 height 40
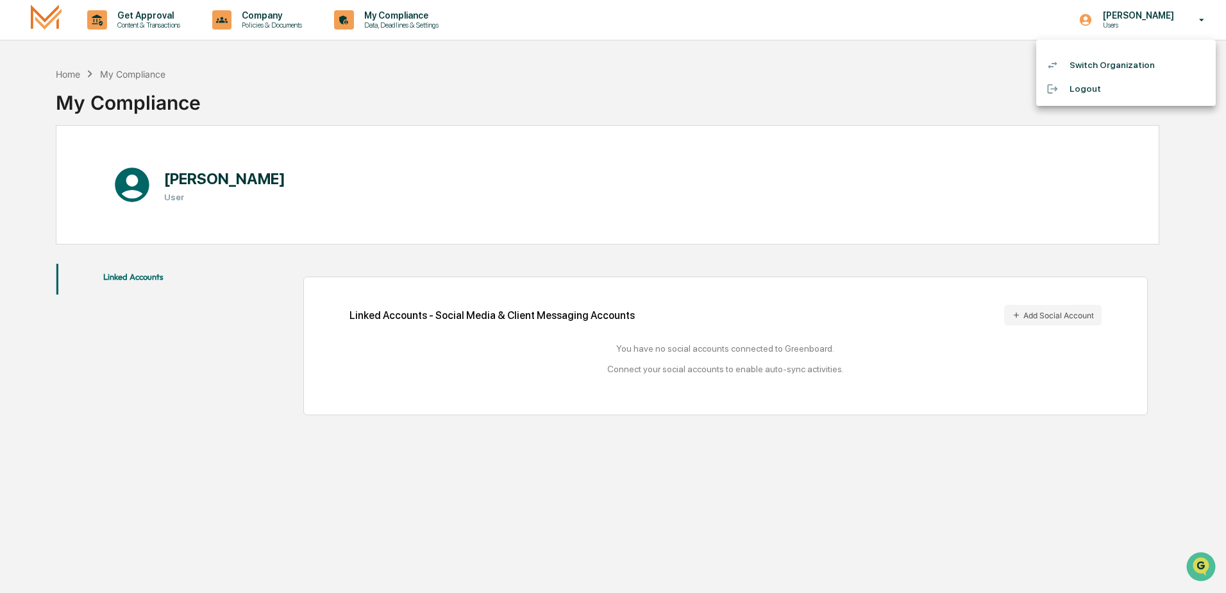
click at [794, 100] on div at bounding box center [613, 296] width 1226 height 593
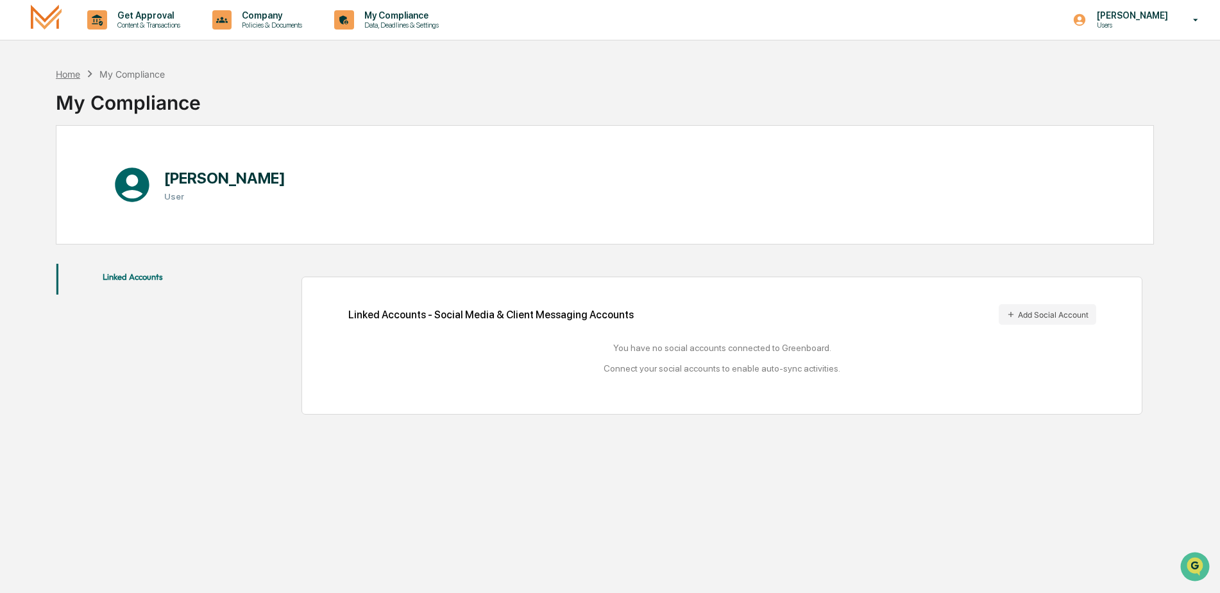
click at [70, 74] on div "Home" at bounding box center [68, 74] width 24 height 11
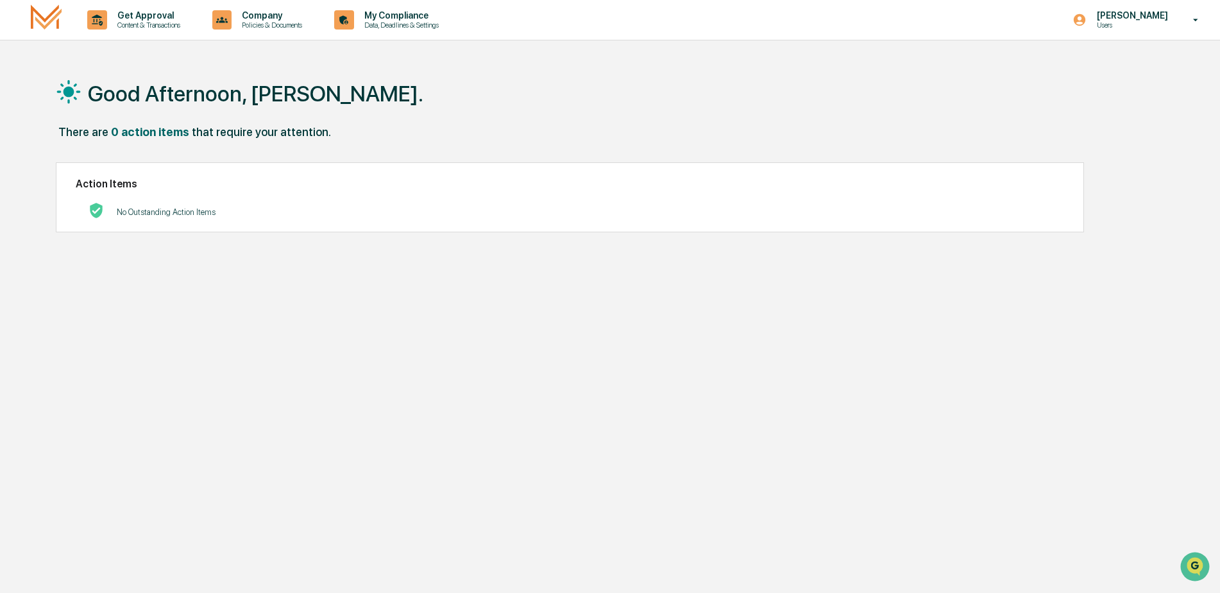
click at [755, 116] on div "Good Afternoon, [PERSON_NAME]." at bounding box center [605, 93] width 1098 height 64
